Goal: Information Seeking & Learning: Learn about a topic

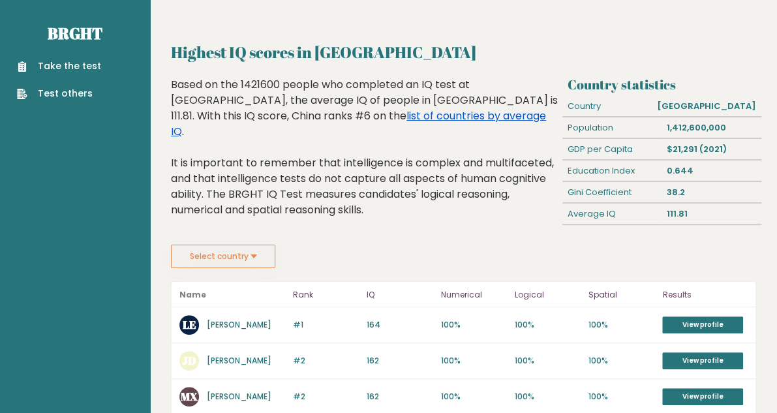
click at [313, 111] on link "list of countries by average IQ" at bounding box center [358, 123] width 375 height 31
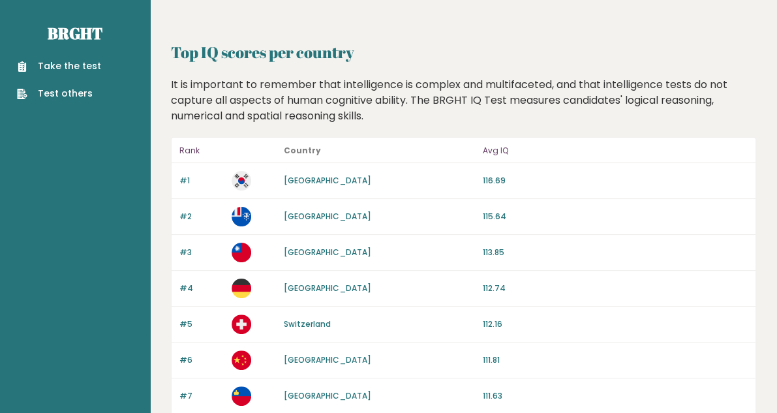
click at [302, 179] on link "[GEOGRAPHIC_DATA]" at bounding box center [326, 180] width 87 height 11
